Goal: Task Accomplishment & Management: Manage account settings

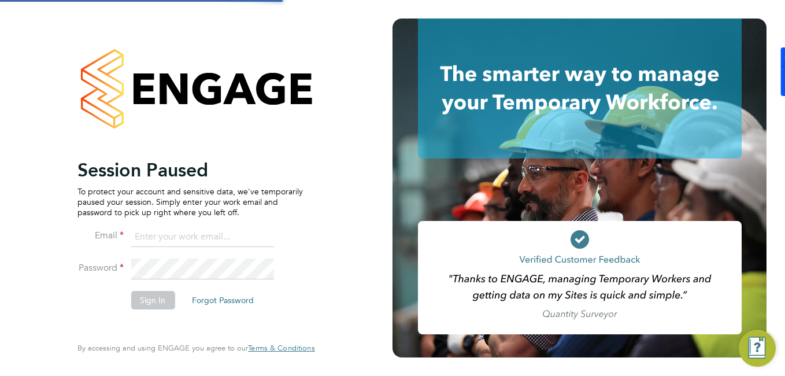
type input "[EMAIL_ADDRESS][DOMAIN_NAME]"
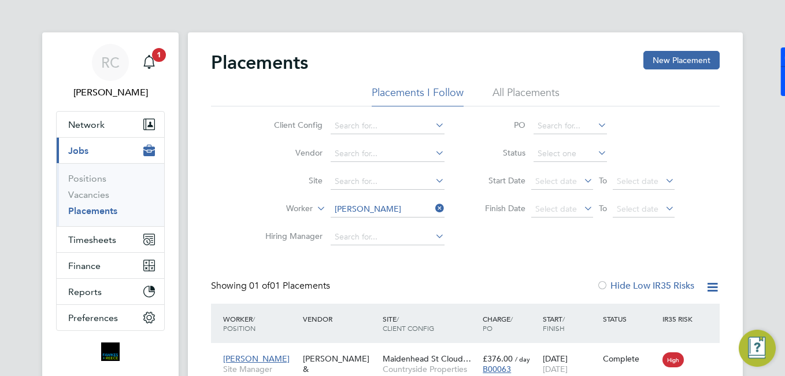
scroll to position [11, 54]
click at [158, 64] on div "Main navigation" at bounding box center [148, 62] width 23 height 23
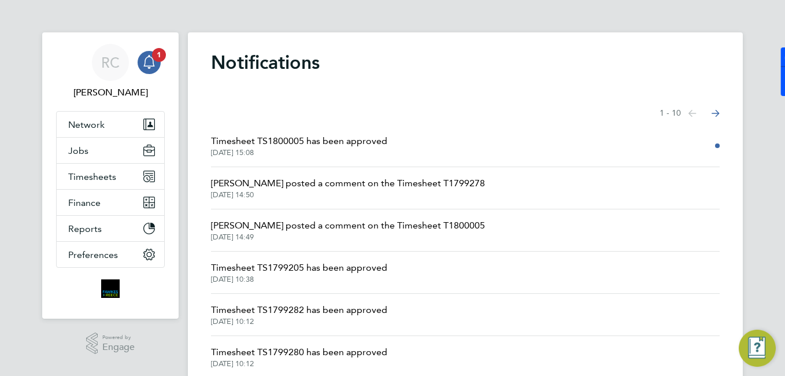
click at [317, 151] on span "[DATE] 15:08" at bounding box center [299, 152] width 176 height 9
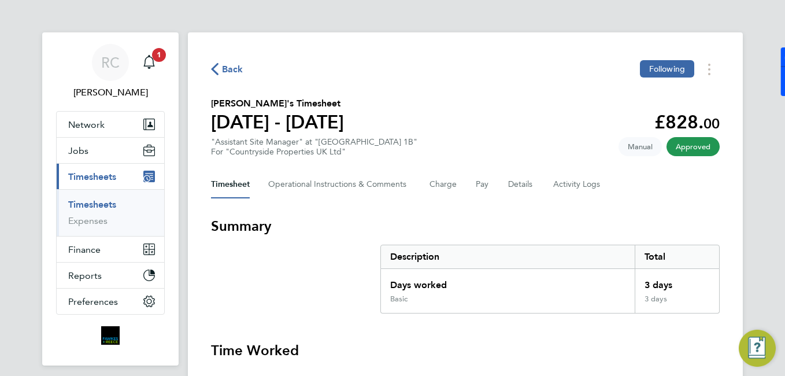
click at [108, 203] on link "Timesheets" at bounding box center [92, 204] width 48 height 11
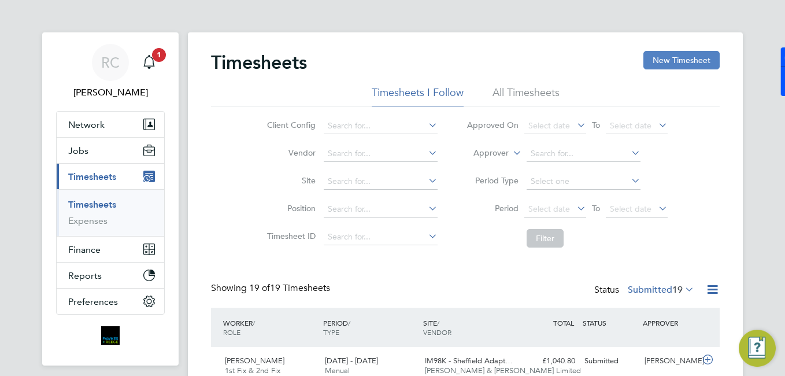
click at [687, 57] on button "New Timesheet" at bounding box center [681, 60] width 76 height 18
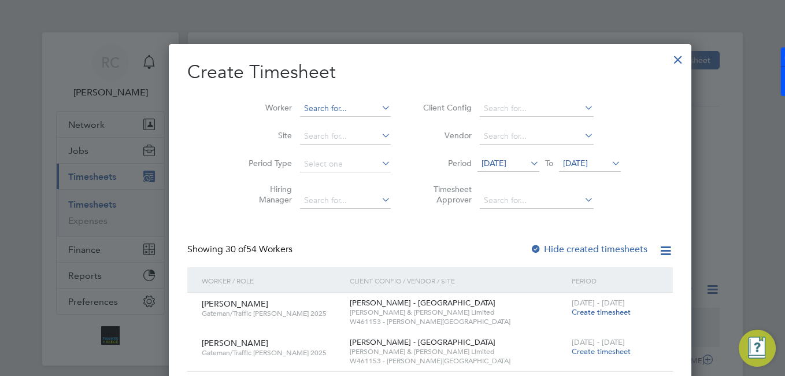
click at [300, 111] on input at bounding box center [345, 109] width 91 height 16
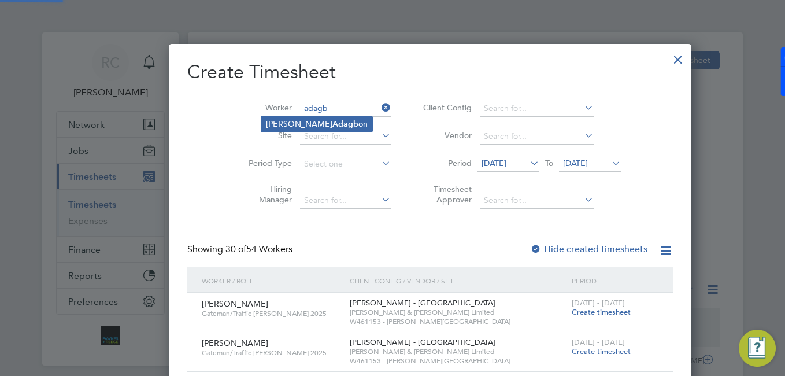
click at [310, 120] on li "[PERSON_NAME] on" at bounding box center [316, 124] width 111 height 16
type input "David Omojate Adagbon"
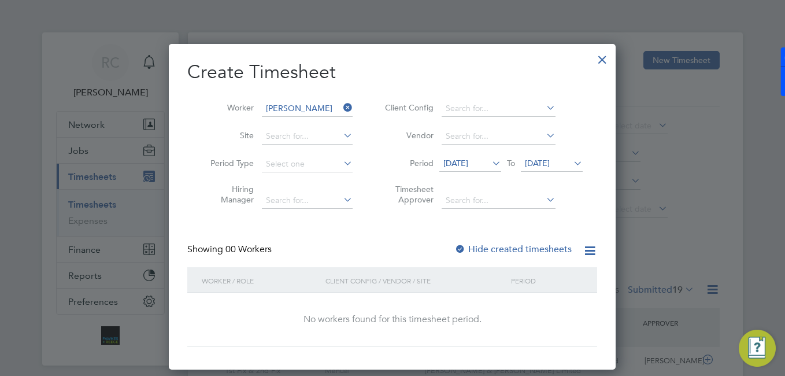
click at [518, 252] on label "Hide created timesheets" at bounding box center [512, 249] width 117 height 12
click at [468, 158] on span "28 Jul 2025" at bounding box center [455, 163] width 25 height 10
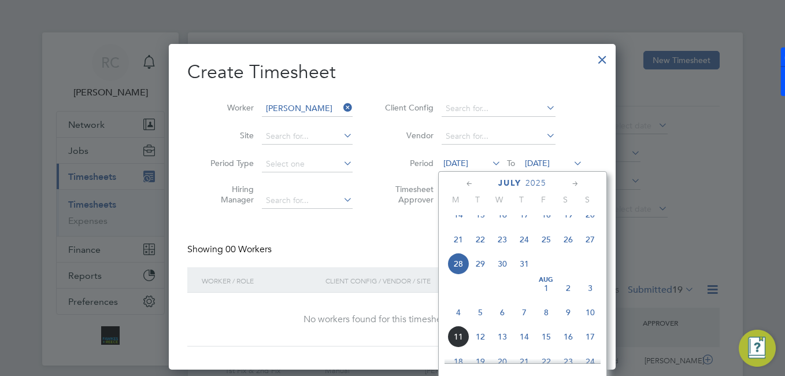
click at [459, 322] on span "4" at bounding box center [458, 312] width 22 height 22
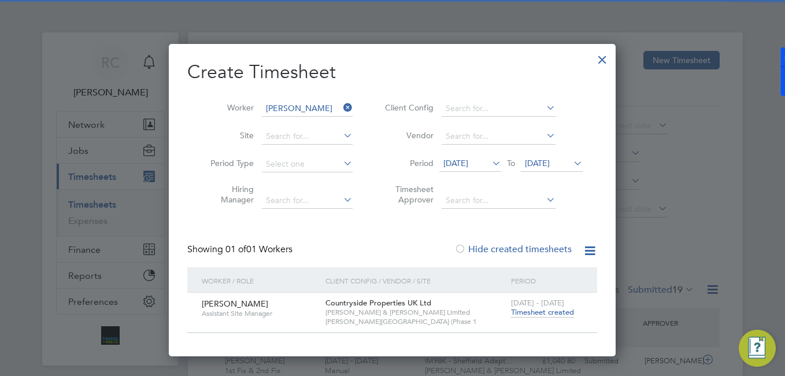
click at [537, 315] on span "Timesheet created" at bounding box center [542, 312] width 63 height 10
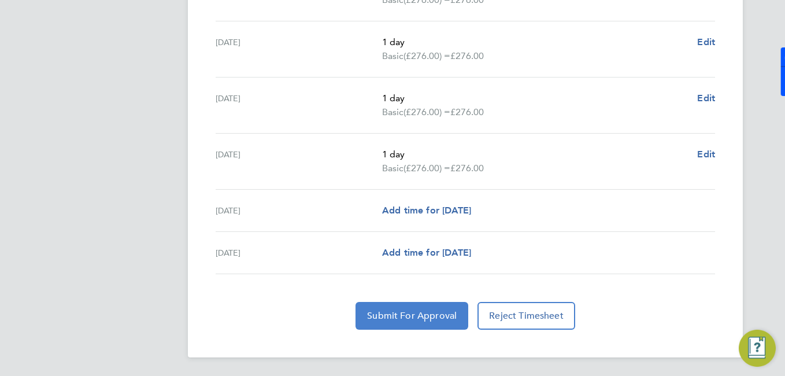
click at [391, 319] on span "Submit For Approval" at bounding box center [412, 316] width 90 height 12
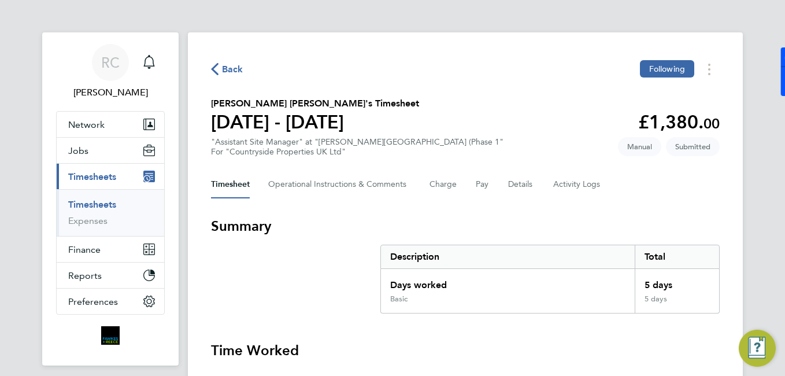
click at [111, 199] on link "Timesheets" at bounding box center [92, 204] width 48 height 11
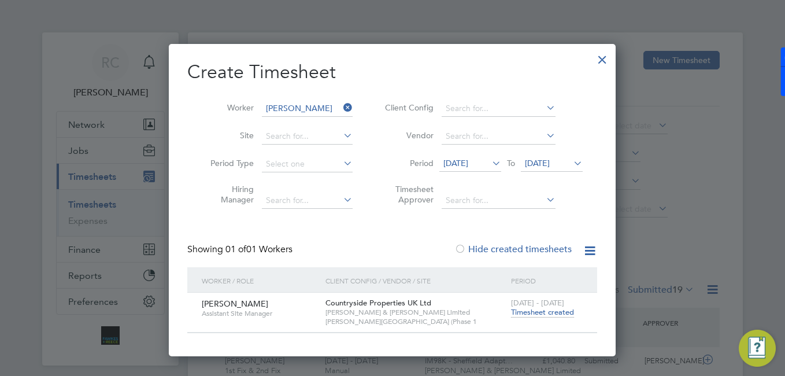
click at [605, 62] on div at bounding box center [602, 56] width 21 height 21
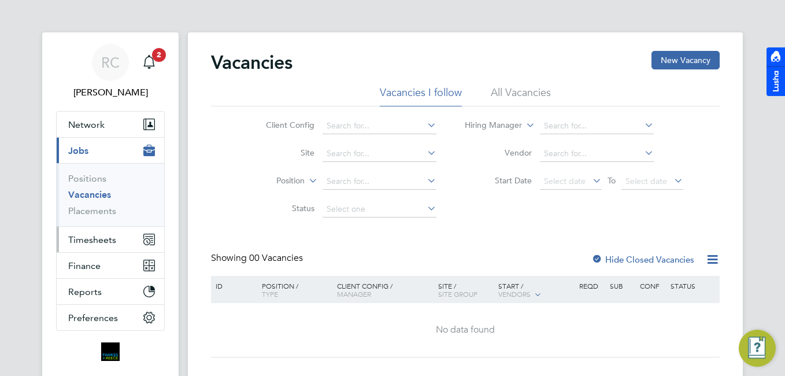
click at [97, 241] on span "Timesheets" at bounding box center [92, 239] width 48 height 11
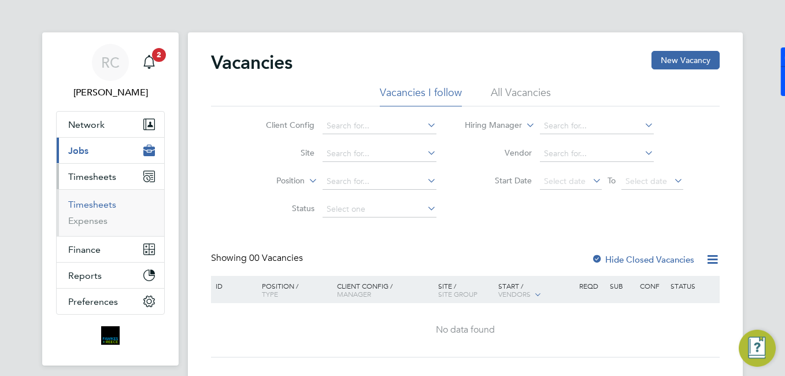
click at [108, 209] on link "Timesheets" at bounding box center [92, 204] width 48 height 11
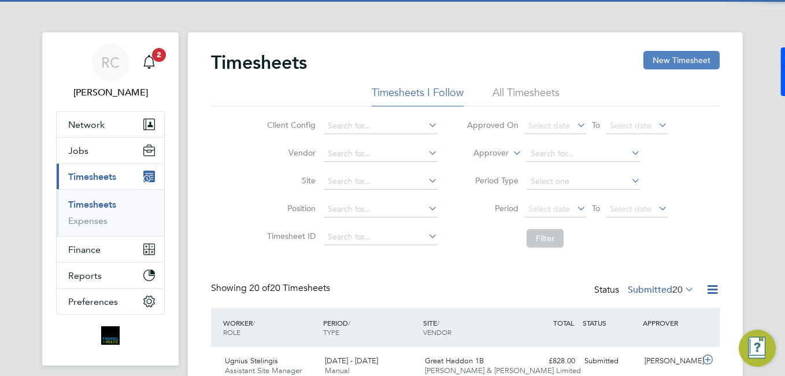
click at [675, 53] on button "New Timesheet" at bounding box center [681, 60] width 76 height 18
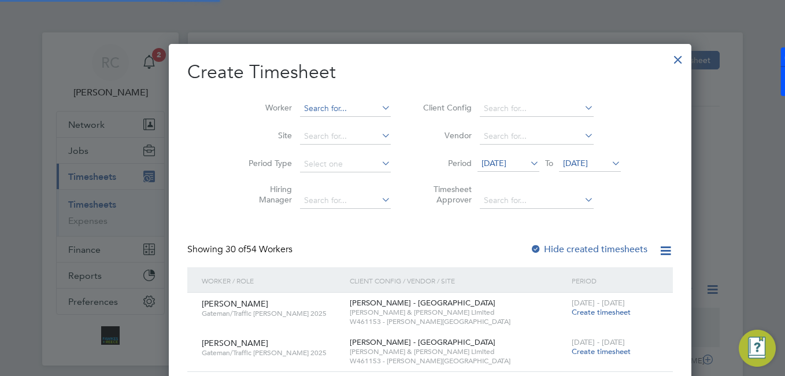
click at [301, 105] on input at bounding box center [345, 109] width 91 height 16
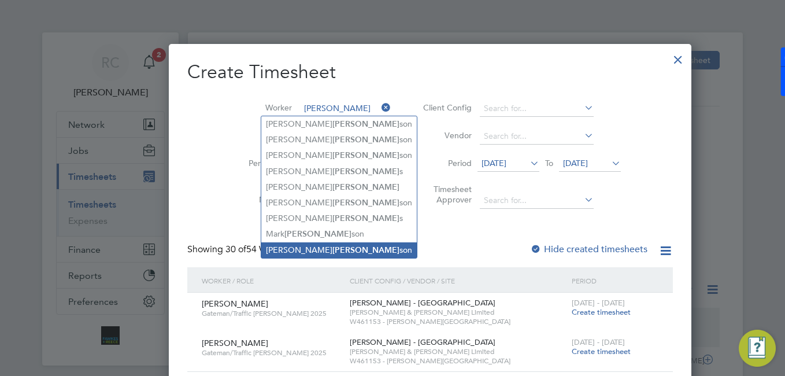
click at [318, 243] on li "Joshua Wilkin son" at bounding box center [338, 250] width 155 height 16
type input "[PERSON_NAME]"
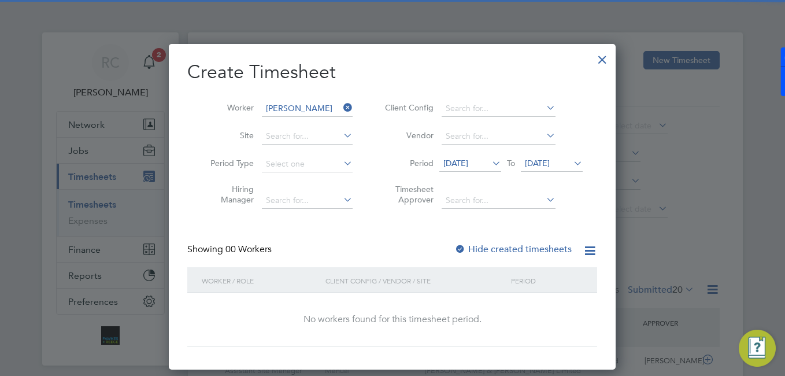
click at [510, 250] on label "Hide created timesheets" at bounding box center [512, 249] width 117 height 12
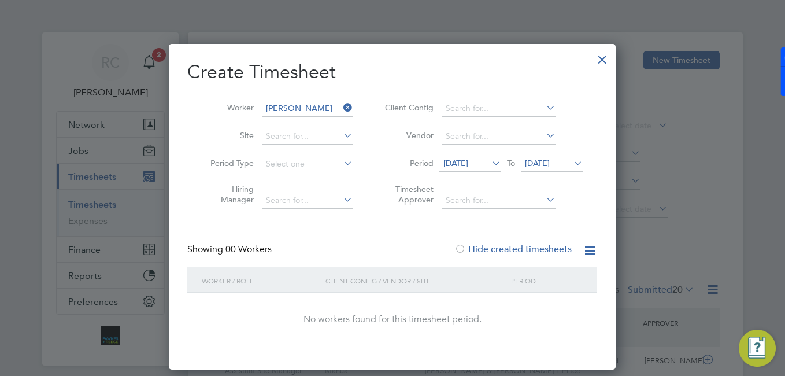
click at [489, 169] on icon at bounding box center [489, 163] width 0 height 16
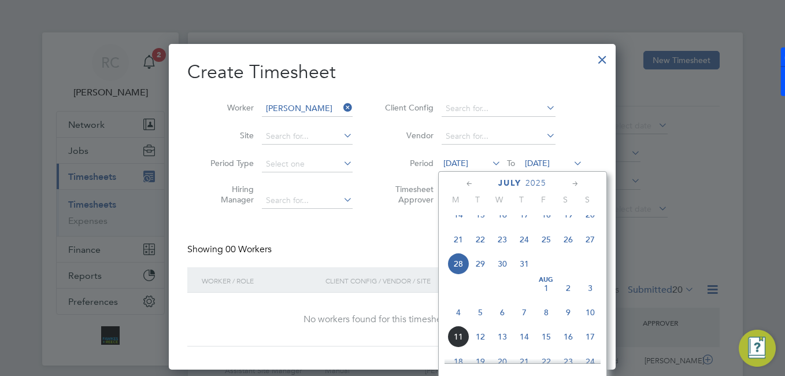
click at [465, 323] on span "4" at bounding box center [458, 312] width 22 height 22
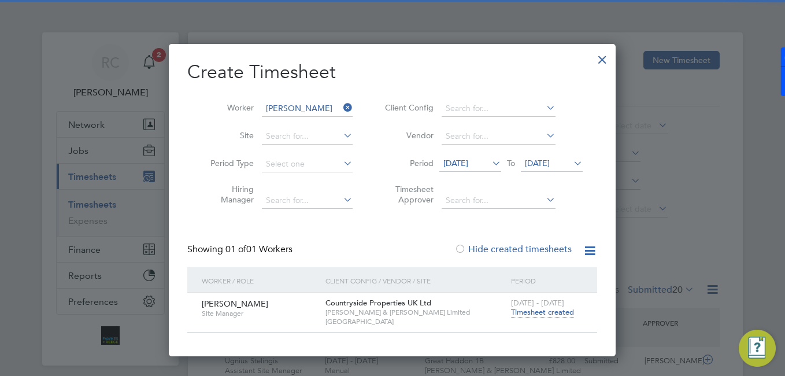
click at [556, 315] on span "Timesheet created" at bounding box center [542, 312] width 63 height 10
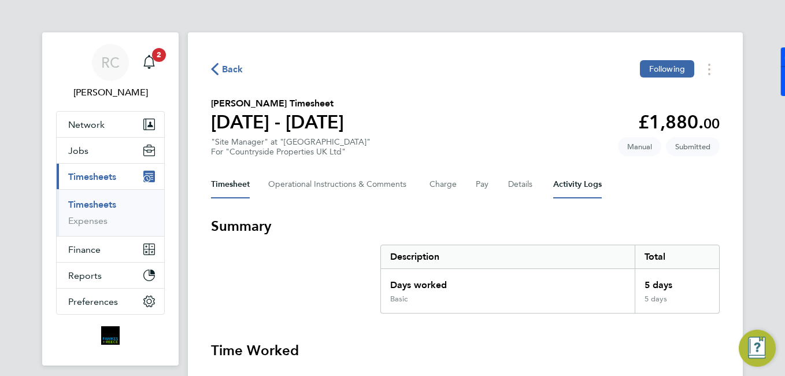
click at [595, 191] on Logs-tab "Activity Logs" at bounding box center [577, 184] width 49 height 28
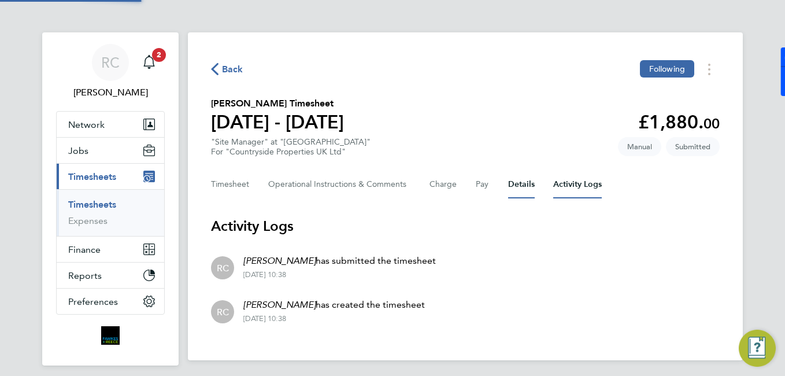
click at [512, 188] on button "Details" at bounding box center [521, 184] width 27 height 28
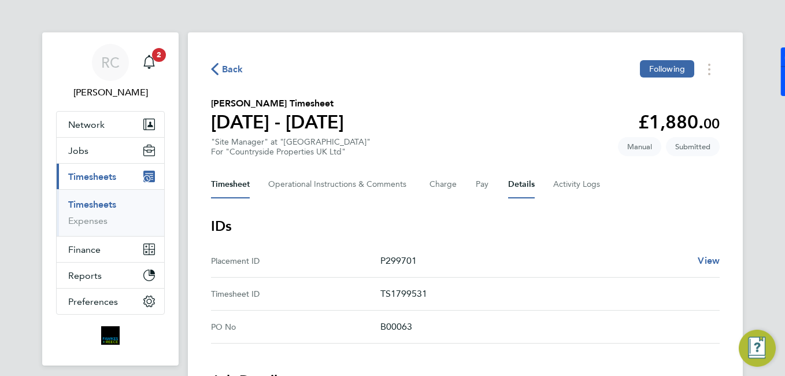
click at [224, 187] on button "Timesheet" at bounding box center [230, 184] width 39 height 28
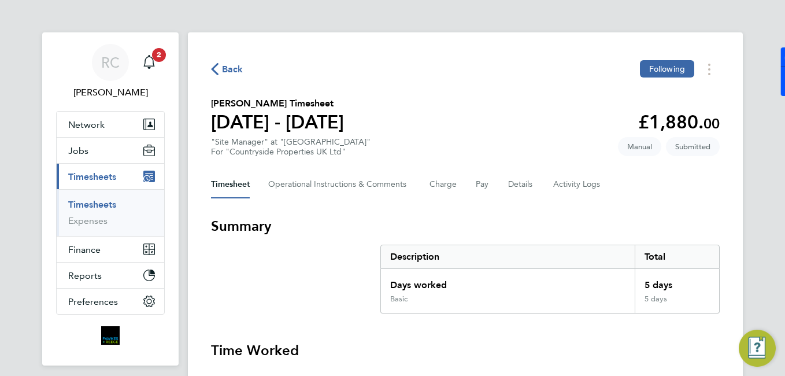
drag, startPoint x: 157, startPoint y: 62, endPoint x: 168, endPoint y: 56, distance: 12.4
click at [156, 62] on div "Main navigation" at bounding box center [148, 62] width 23 height 23
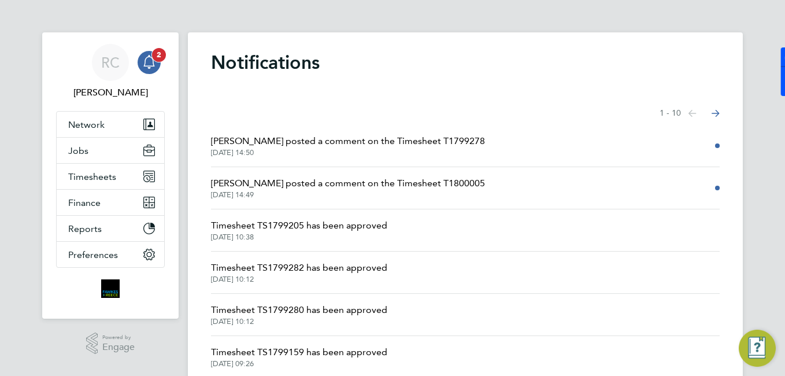
click at [146, 56] on icon "Main navigation" at bounding box center [149, 62] width 14 height 14
click at [122, 67] on div "RC" at bounding box center [110, 62] width 37 height 37
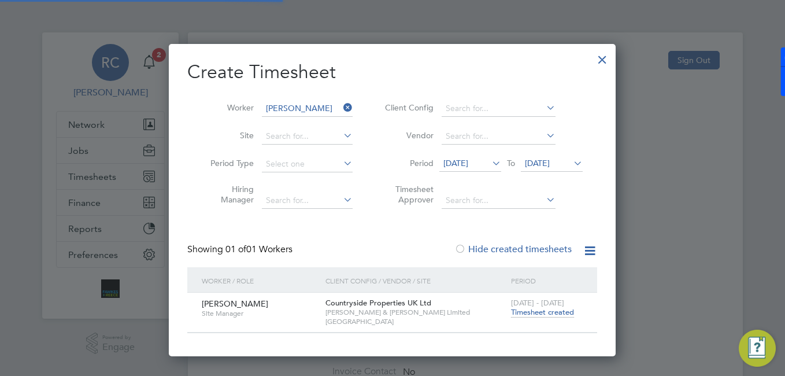
scroll to position [311, 447]
type input "rclarke@frlondon.co.uk"
click at [149, 61] on div at bounding box center [392, 188] width 785 height 376
click at [601, 61] on div at bounding box center [602, 56] width 21 height 21
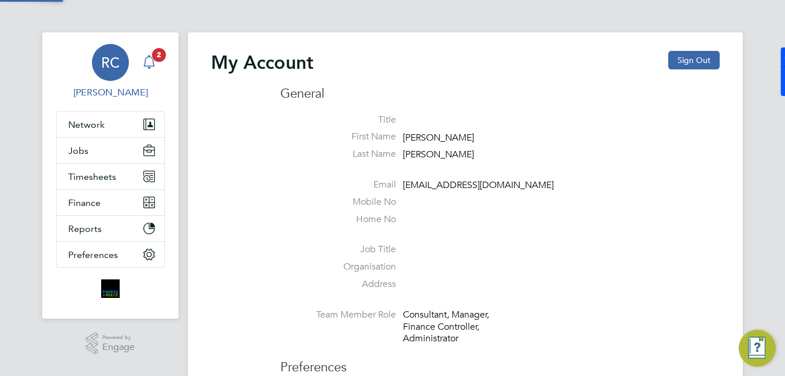
click at [165, 60] on app-nav-sections-wrapper "RC Robyn Clarke Notifications 2 Applications: Network Team Members Businesses S…" at bounding box center [110, 175] width 136 height 286
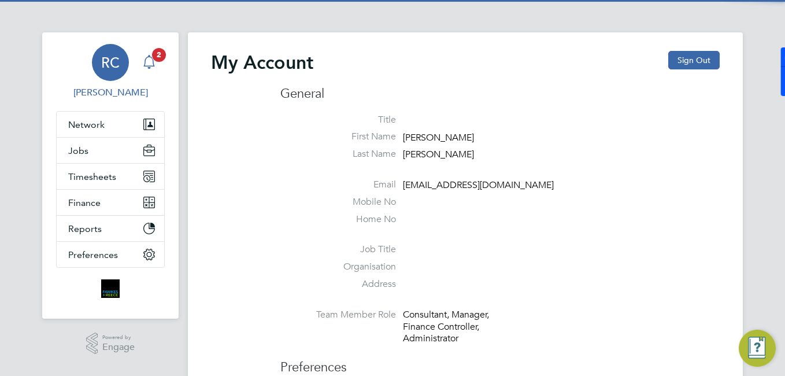
click at [148, 65] on icon "Main navigation" at bounding box center [149, 62] width 14 height 14
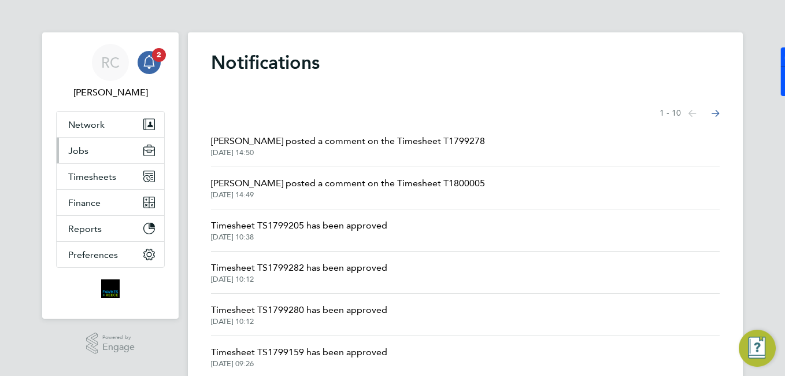
click at [83, 153] on span "Jobs" at bounding box center [78, 150] width 20 height 11
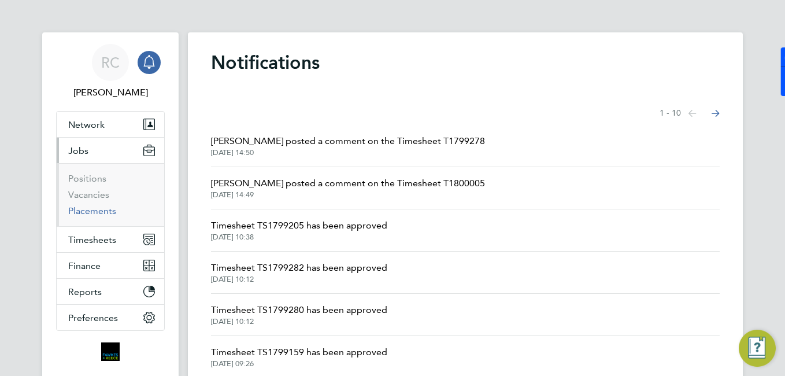
click at [99, 210] on link "Placements" at bounding box center [92, 210] width 48 height 11
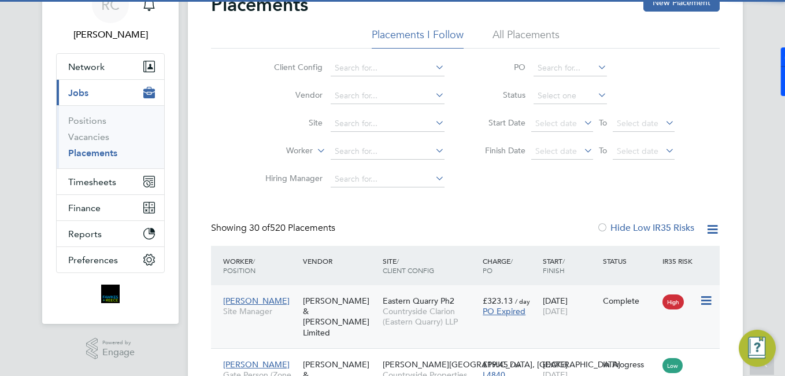
scroll to position [6, 6]
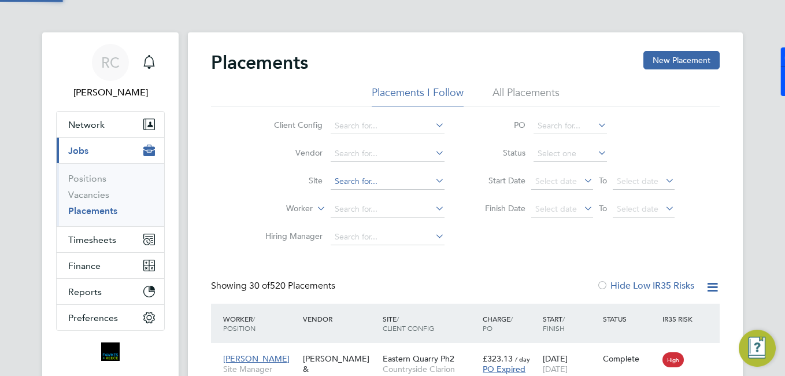
click at [355, 178] on input at bounding box center [387, 181] width 114 height 16
click at [288, 208] on label "Worker" at bounding box center [279, 209] width 66 height 12
click at [367, 209] on input at bounding box center [387, 209] width 114 height 16
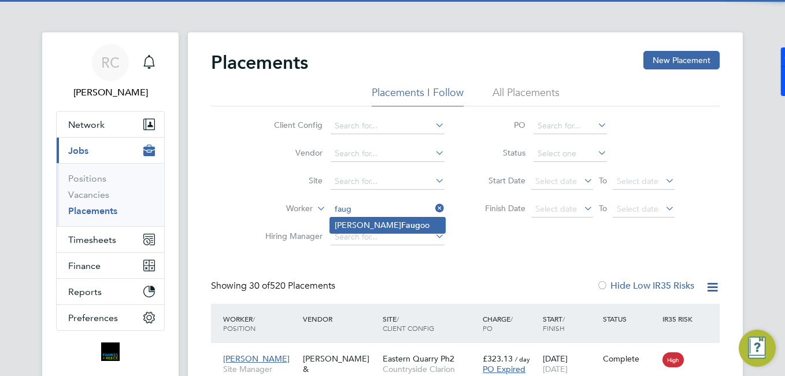
click at [384, 229] on li "Girish Faug oo" at bounding box center [387, 225] width 115 height 16
type input "[PERSON_NAME]"
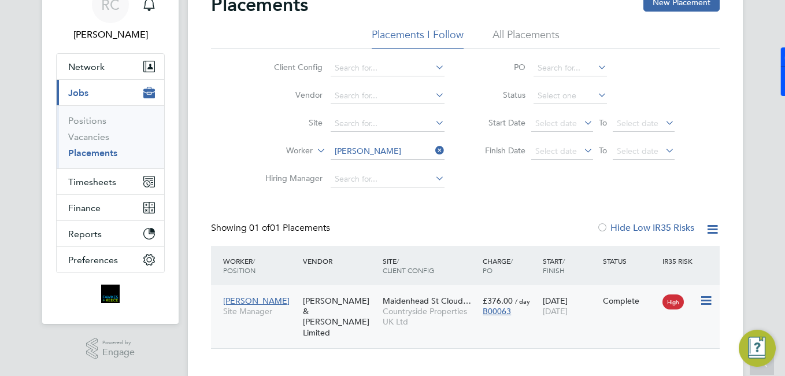
click at [424, 307] on span "Countryside Properties UK Ltd" at bounding box center [429, 316] width 94 height 21
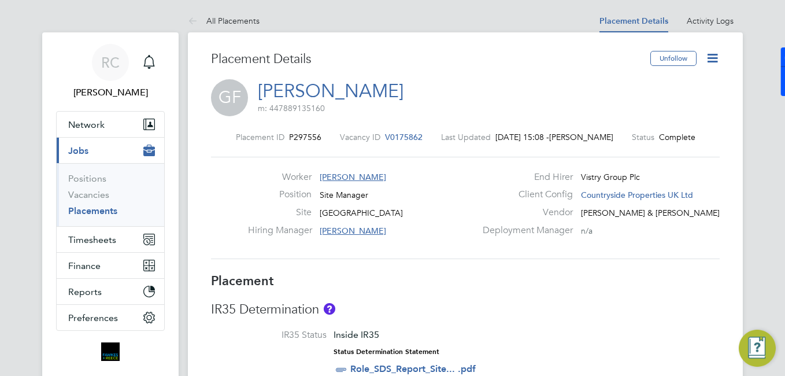
drag, startPoint x: 411, startPoint y: 136, endPoint x: 375, endPoint y: 139, distance: 35.9
click at [375, 139] on div "Placement ID P297556 Vacancy ID V0175862 Last Updated 11 Aug 2025, 15:08 - Gare…" at bounding box center [465, 137] width 508 height 10
drag, startPoint x: 324, startPoint y: 137, endPoint x: 218, endPoint y: 137, distance: 105.7
click at [218, 137] on div "Placement ID P297556 Vacancy ID V0175862 Last Updated 11 Aug 2025, 15:08 - Gare…" at bounding box center [465, 137] width 508 height 10
drag, startPoint x: 424, startPoint y: 136, endPoint x: 196, endPoint y: 137, distance: 227.6
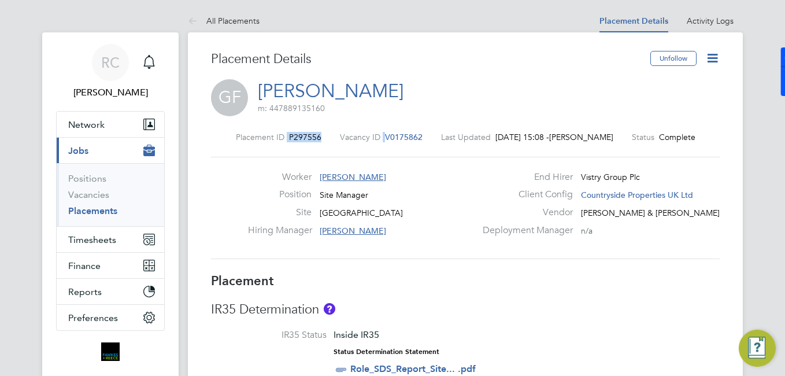
click at [421, 142] on div "Placement ID P297556 Vacancy ID V0175862 Last Updated 11 Aug 2025, 15:08 - Gare…" at bounding box center [465, 137] width 508 height 10
drag, startPoint x: 421, startPoint y: 132, endPoint x: 266, endPoint y: 144, distance: 154.7
click at [266, 144] on div "Placement ID P297556 Vacancy ID V0175862 Last Updated 11 Aug 2025, 15:08 - Gare…" at bounding box center [465, 195] width 508 height 155
click at [87, 179] on link "Positions" at bounding box center [87, 178] width 38 height 11
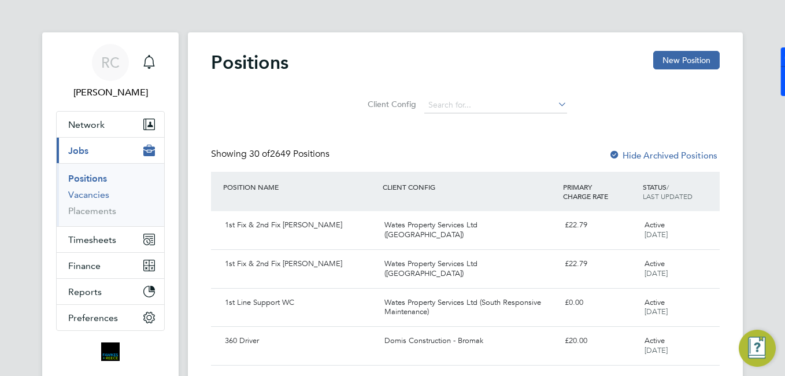
click at [92, 192] on link "Vacancies" at bounding box center [88, 194] width 41 height 11
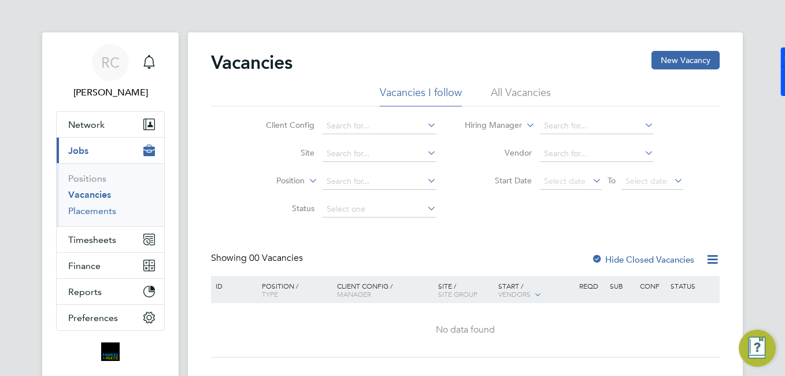
click at [111, 208] on link "Placements" at bounding box center [92, 210] width 48 height 11
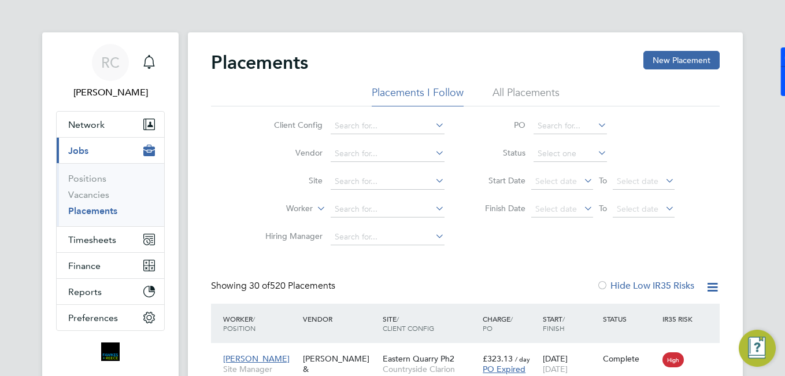
click at [84, 146] on span "Jobs" at bounding box center [78, 150] width 20 height 11
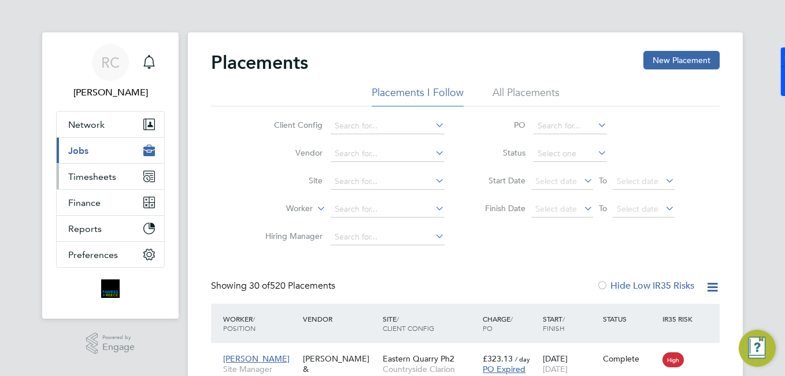
click at [90, 174] on span "Timesheets" at bounding box center [92, 176] width 48 height 11
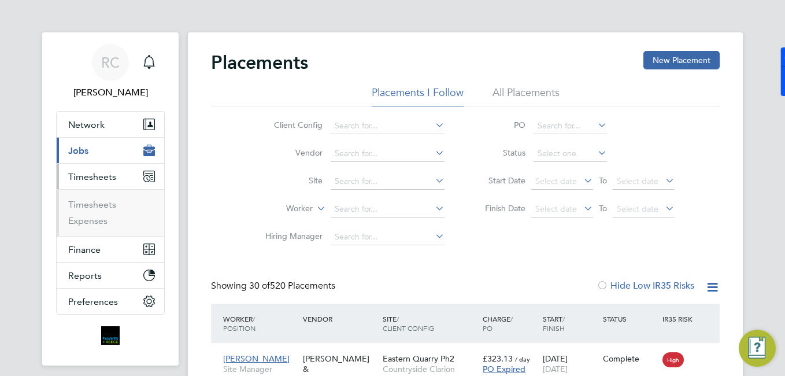
click at [83, 149] on span "Jobs" at bounding box center [78, 150] width 20 height 11
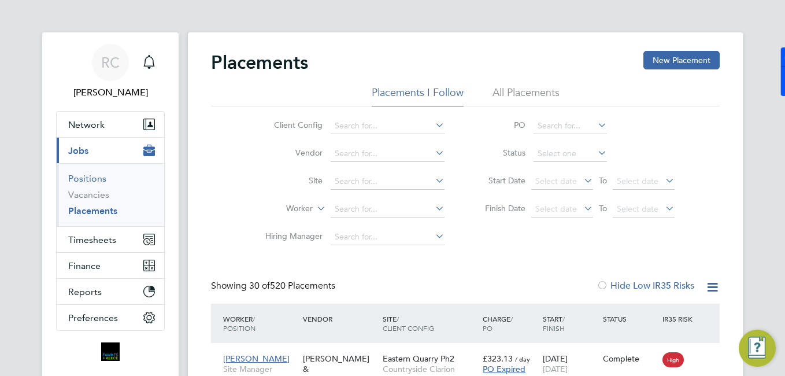
click at [88, 173] on link "Positions" at bounding box center [87, 178] width 38 height 11
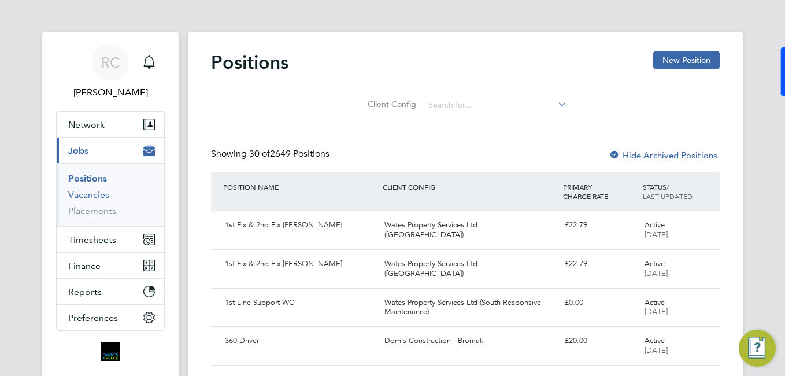
click at [101, 195] on link "Vacancies" at bounding box center [88, 194] width 41 height 11
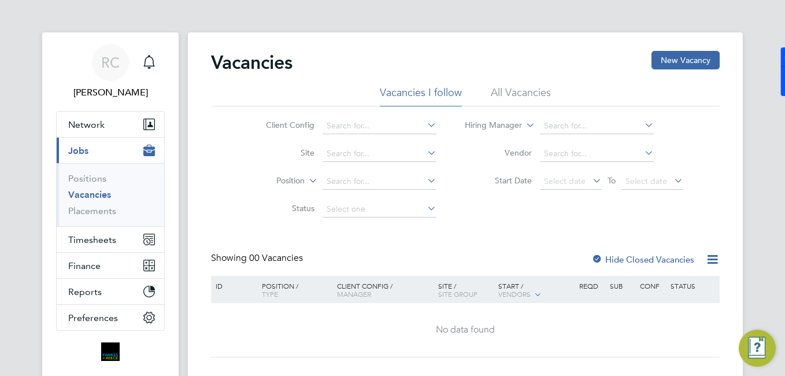
click at [537, 91] on li "All Vacancies" at bounding box center [520, 96] width 60 height 21
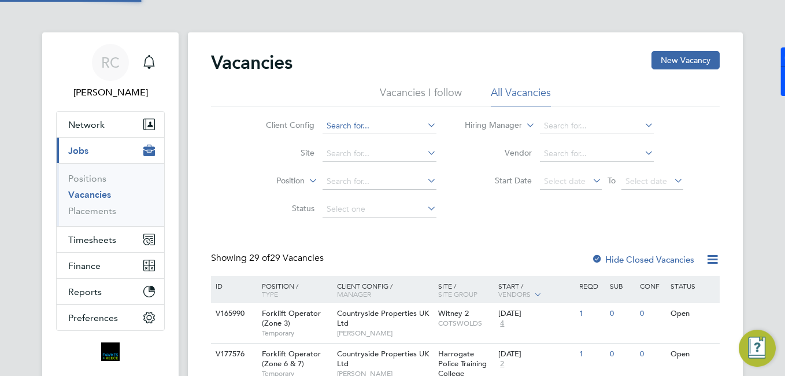
click at [362, 125] on input at bounding box center [379, 126] width 114 height 16
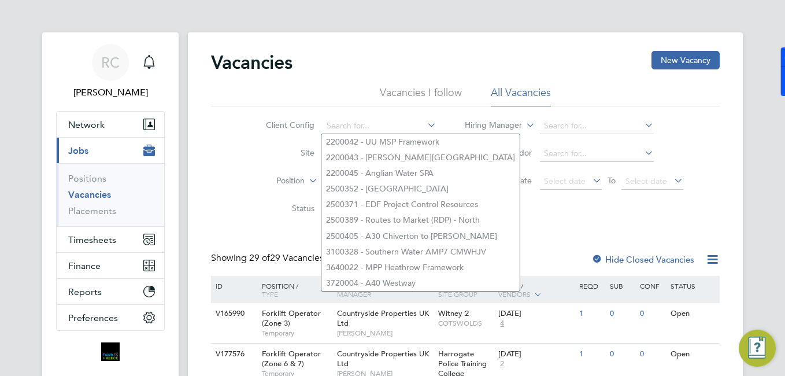
click at [286, 174] on li "Position" at bounding box center [341, 182] width 217 height 28
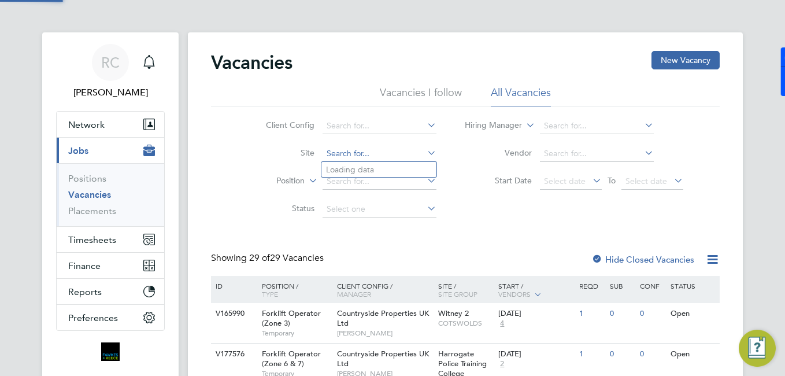
click at [357, 158] on input at bounding box center [379, 154] width 114 height 16
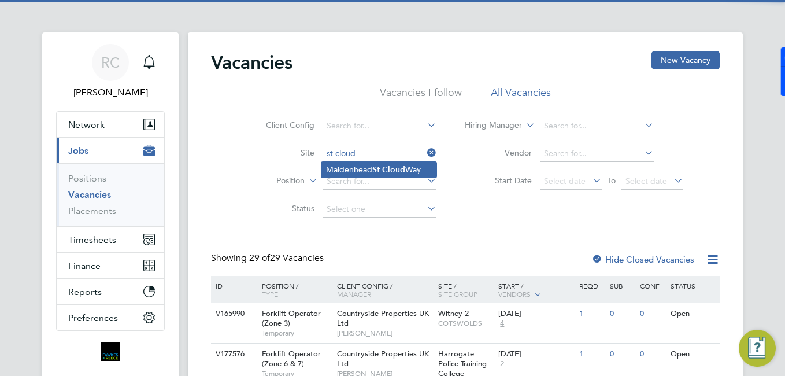
click at [370, 168] on li "Maidenhead St Cloud Way" at bounding box center [378, 170] width 115 height 16
type input "Maidenhead St Cloud Way"
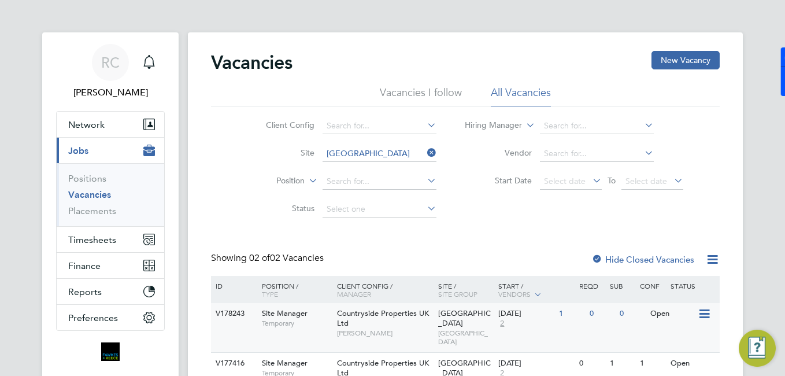
click at [642, 311] on div "0" at bounding box center [631, 313] width 30 height 21
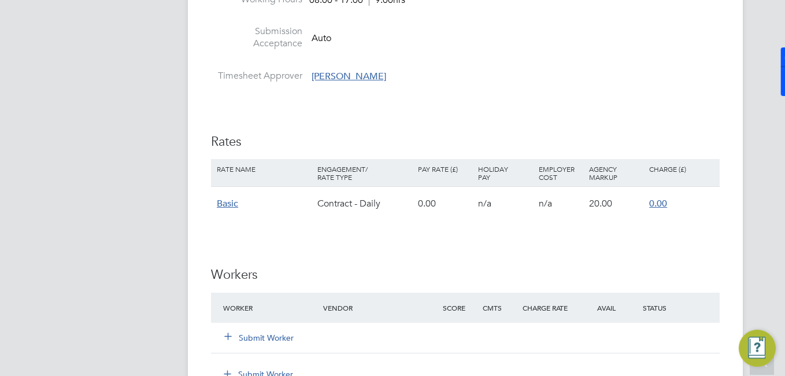
scroll to position [982, 0]
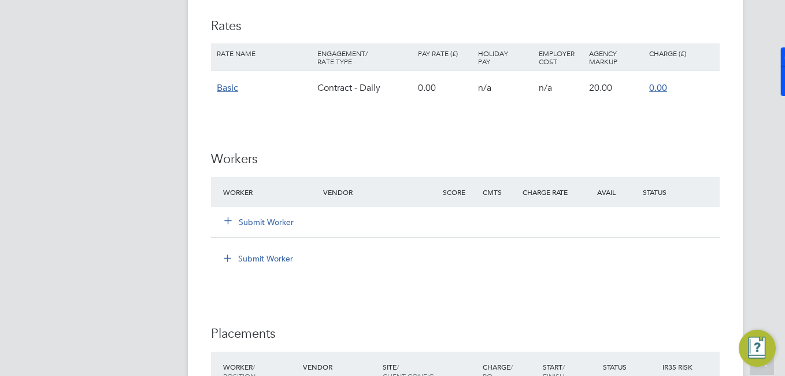
click at [224, 220] on icon at bounding box center [228, 219] width 9 height 9
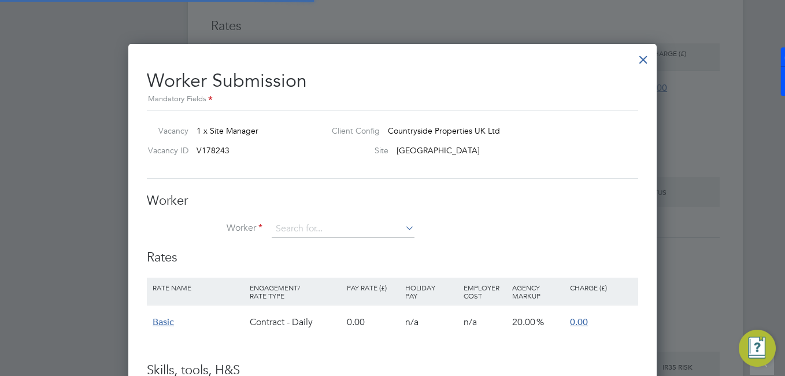
scroll to position [720, 529]
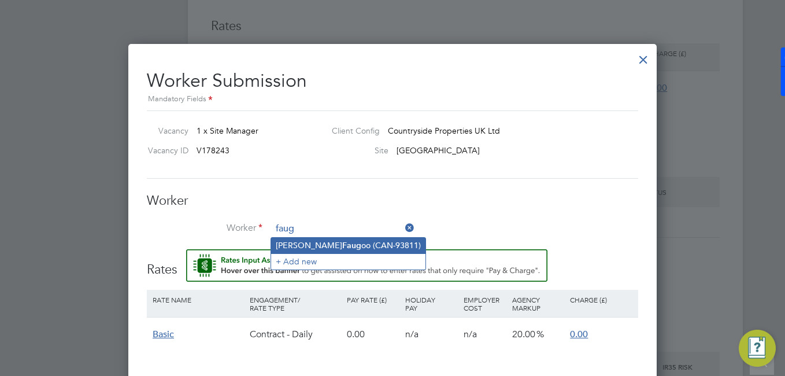
click at [342, 249] on b "Faug" at bounding box center [351, 245] width 19 height 10
type input "Girish Faugoo (CAN-93811)"
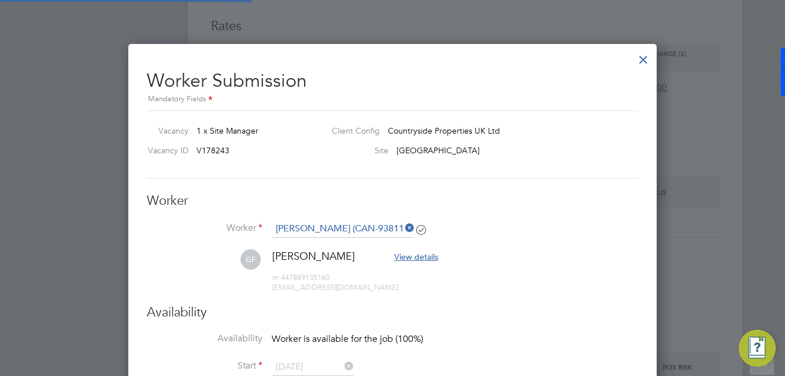
scroll to position [6, 6]
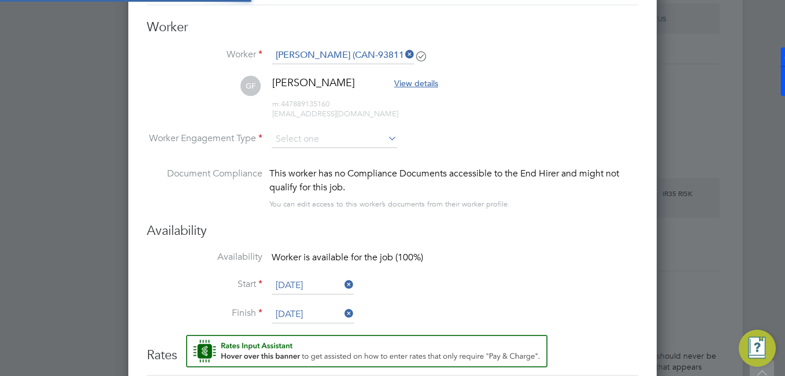
type input "05 Aug 2025"
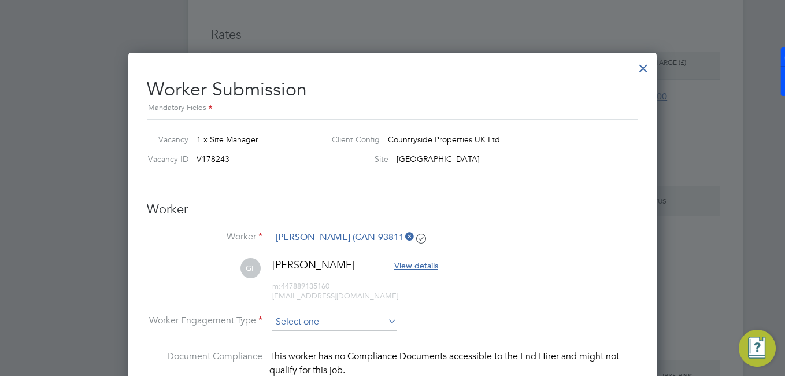
click at [306, 317] on input at bounding box center [334, 321] width 125 height 17
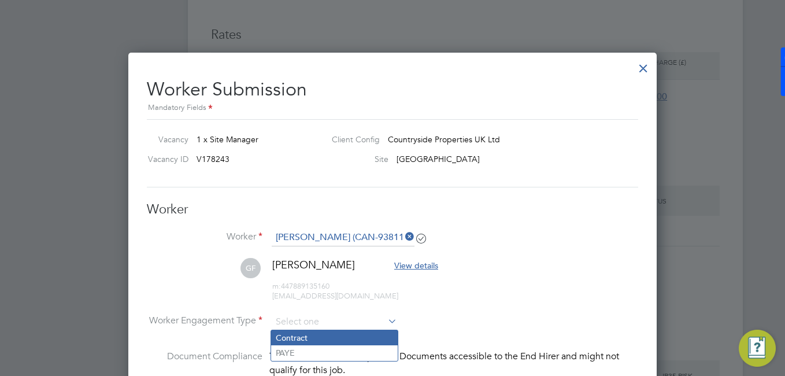
click at [304, 337] on li "Contract" at bounding box center [334, 337] width 127 height 15
type input "Contract"
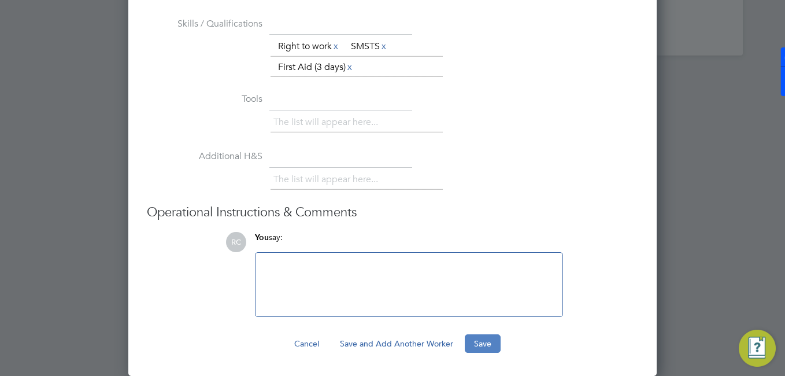
click at [483, 344] on button "Save" at bounding box center [482, 343] width 36 height 18
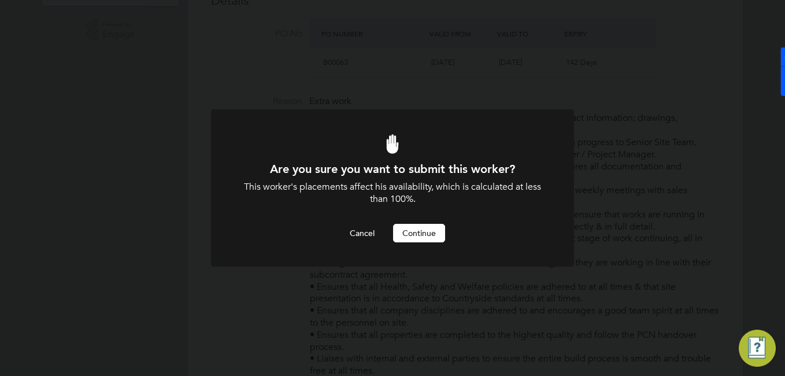
click at [417, 237] on button "Continue" at bounding box center [419, 233] width 52 height 18
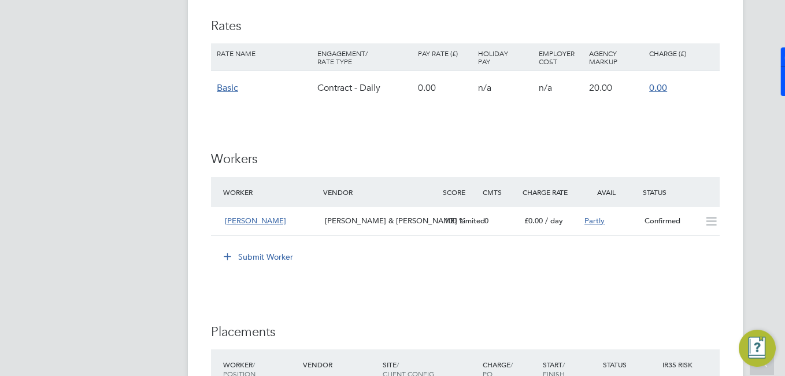
click at [228, 93] on div "Basic" at bounding box center [264, 88] width 101 height 34
click at [232, 90] on span "Basic" at bounding box center [227, 88] width 21 height 12
click at [233, 89] on span "Basic" at bounding box center [227, 88] width 21 height 12
click at [285, 179] on div "Worker Vendor Score Cmts Charge Rate Avail Status" at bounding box center [465, 192] width 508 height 30
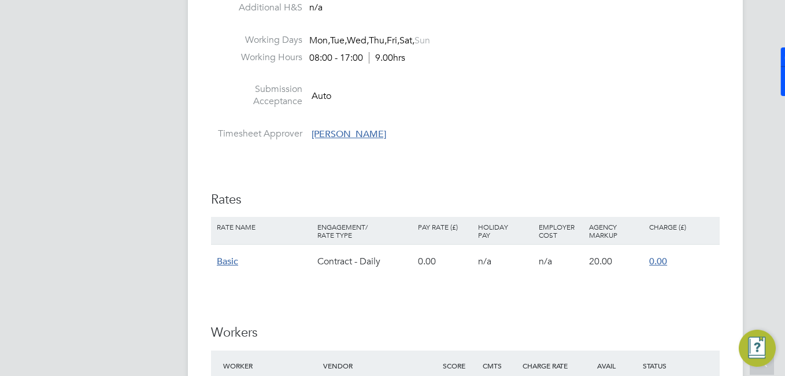
click at [225, 262] on span "Basic" at bounding box center [227, 261] width 21 height 12
click at [225, 264] on span "Basic" at bounding box center [227, 261] width 21 height 12
click at [231, 262] on span "Basic" at bounding box center [227, 261] width 21 height 12
click at [221, 264] on span "Basic" at bounding box center [227, 261] width 21 height 12
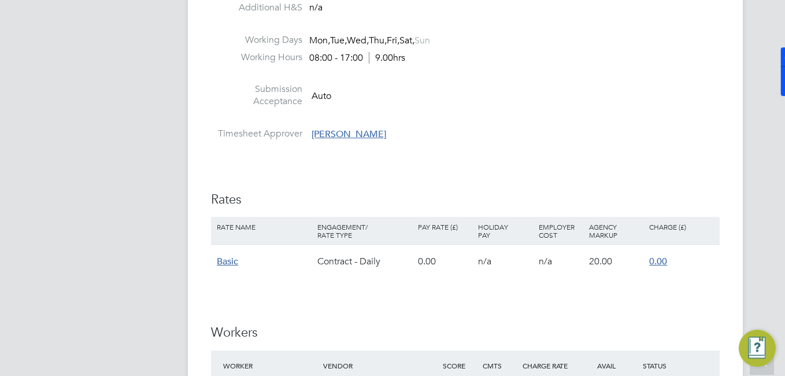
click at [222, 263] on span "Basic" at bounding box center [227, 261] width 21 height 12
click at [224, 263] on span "Basic" at bounding box center [227, 261] width 21 height 12
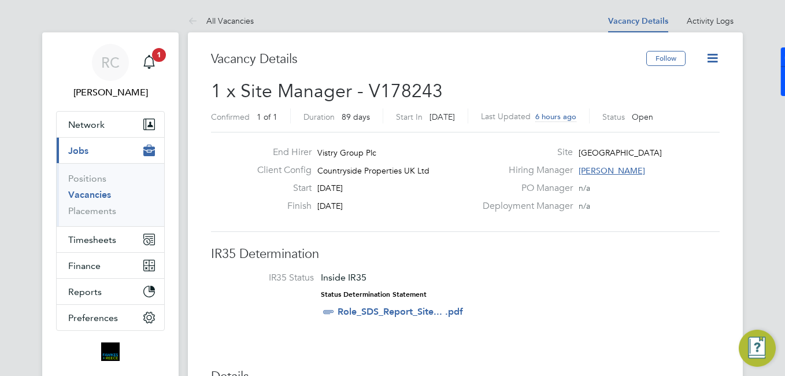
click at [705, 61] on icon at bounding box center [712, 58] width 14 height 14
click at [585, 91] on h2 "1 x Site Manager - V178243 Confirmed 1 of 1 Duration 89 days Start In 7 days ag…" at bounding box center [465, 103] width 508 height 49
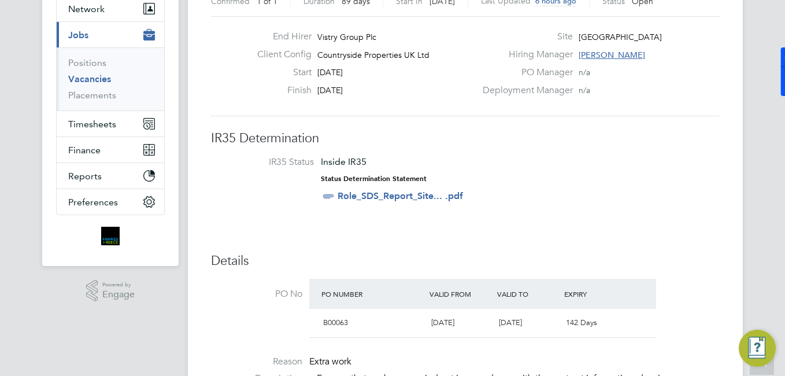
scroll to position [0, 0]
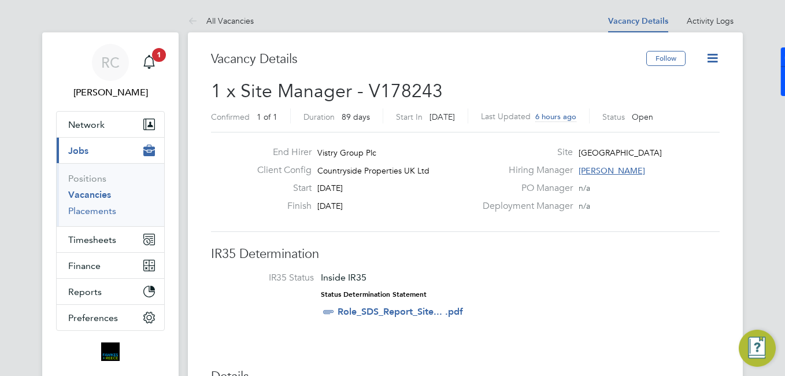
click at [93, 213] on link "Placements" at bounding box center [92, 210] width 48 height 11
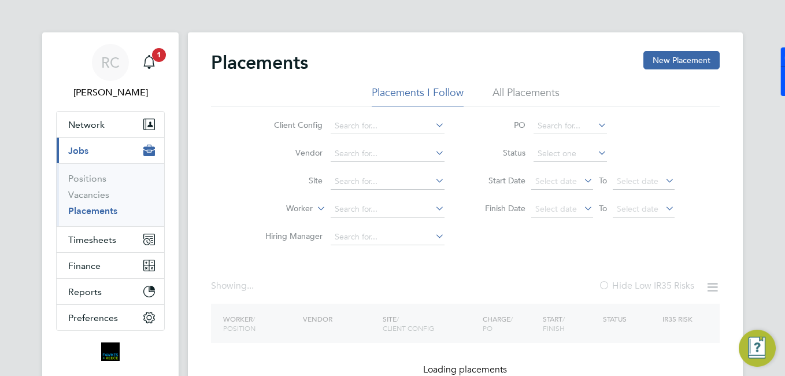
drag, startPoint x: 344, startPoint y: 205, endPoint x: 395, endPoint y: 195, distance: 52.5
click at [344, 206] on input at bounding box center [387, 209] width 114 height 16
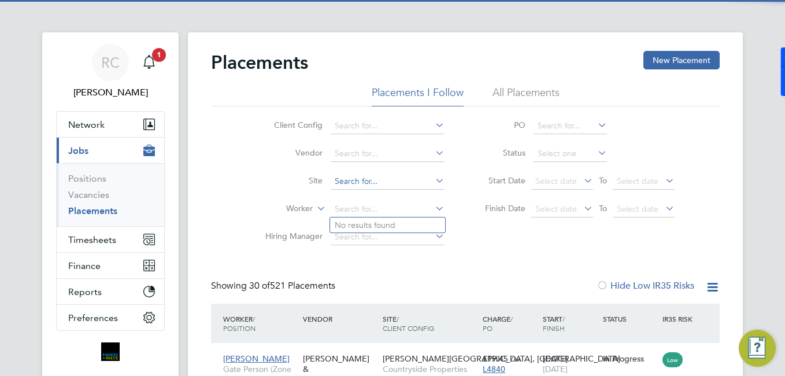
scroll to position [43, 101]
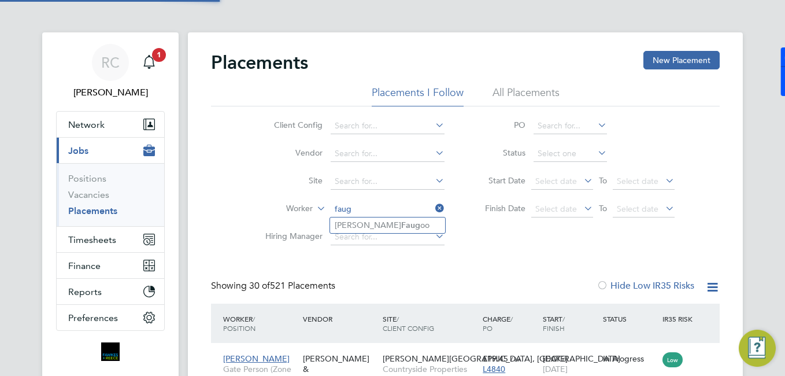
click at [389, 225] on li "Girish Faug oo" at bounding box center [387, 225] width 115 height 16
type input "[PERSON_NAME]"
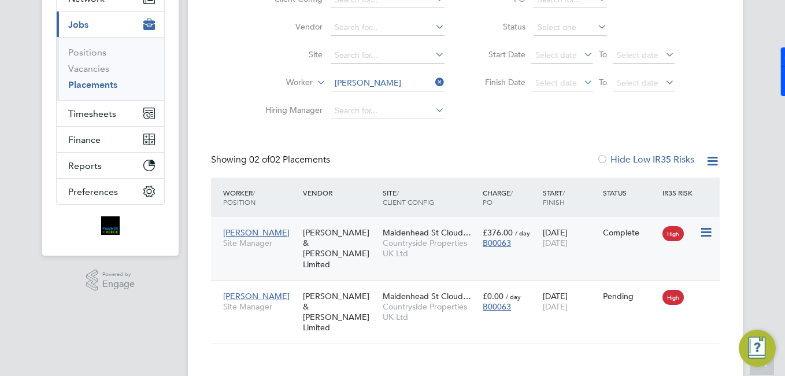
click at [431, 243] on span "Countryside Properties UK Ltd" at bounding box center [429, 247] width 94 height 21
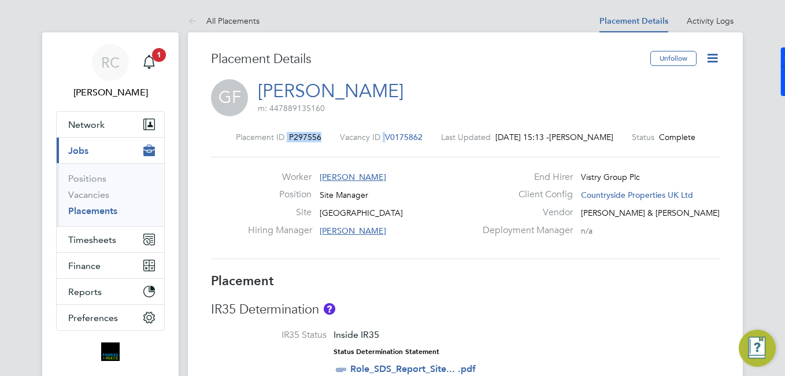
drag, startPoint x: 416, startPoint y: 136, endPoint x: 228, endPoint y: 131, distance: 187.8
click at [227, 132] on div "Placement ID P297556 Vacancy ID V0175862 Last Updated [DATE] 15:13 - [PERSON_NA…" at bounding box center [465, 137] width 508 height 10
drag, startPoint x: 230, startPoint y: 131, endPoint x: 411, endPoint y: 138, distance: 181.5
click at [410, 139] on div "Placement ID P297556 Vacancy ID V0175862 Last Updated [DATE] 15:13 - [PERSON_NA…" at bounding box center [465, 195] width 508 height 155
drag, startPoint x: 414, startPoint y: 136, endPoint x: 225, endPoint y: 133, distance: 189.5
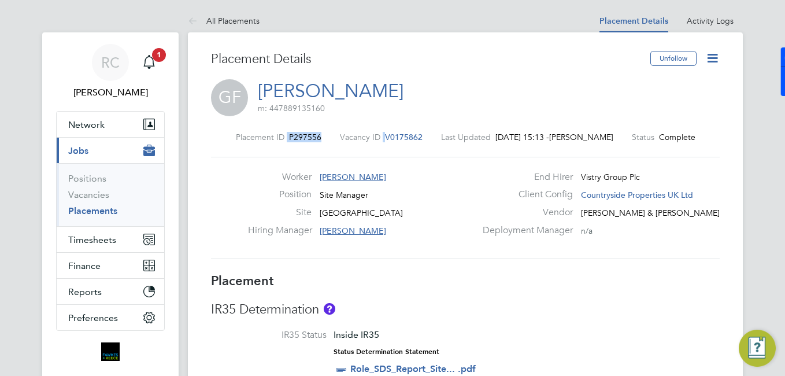
click at [221, 134] on div "Placement ID P297556 Vacancy ID V0175862 Last Updated [DATE] 15:13 - [PERSON_NA…" at bounding box center [465, 137] width 508 height 10
drag, startPoint x: 165, startPoint y: 46, endPoint x: 161, endPoint y: 51, distance: 6.5
click at [165, 46] on app-nav-sections-wrapper "RC [PERSON_NAME] Notifications 1 Applications: Network Team Members Businesses …" at bounding box center [110, 206] width 136 height 349
click at [161, 51] on span "1" at bounding box center [159, 55] width 14 height 14
